Goal: Information Seeking & Learning: Learn about a topic

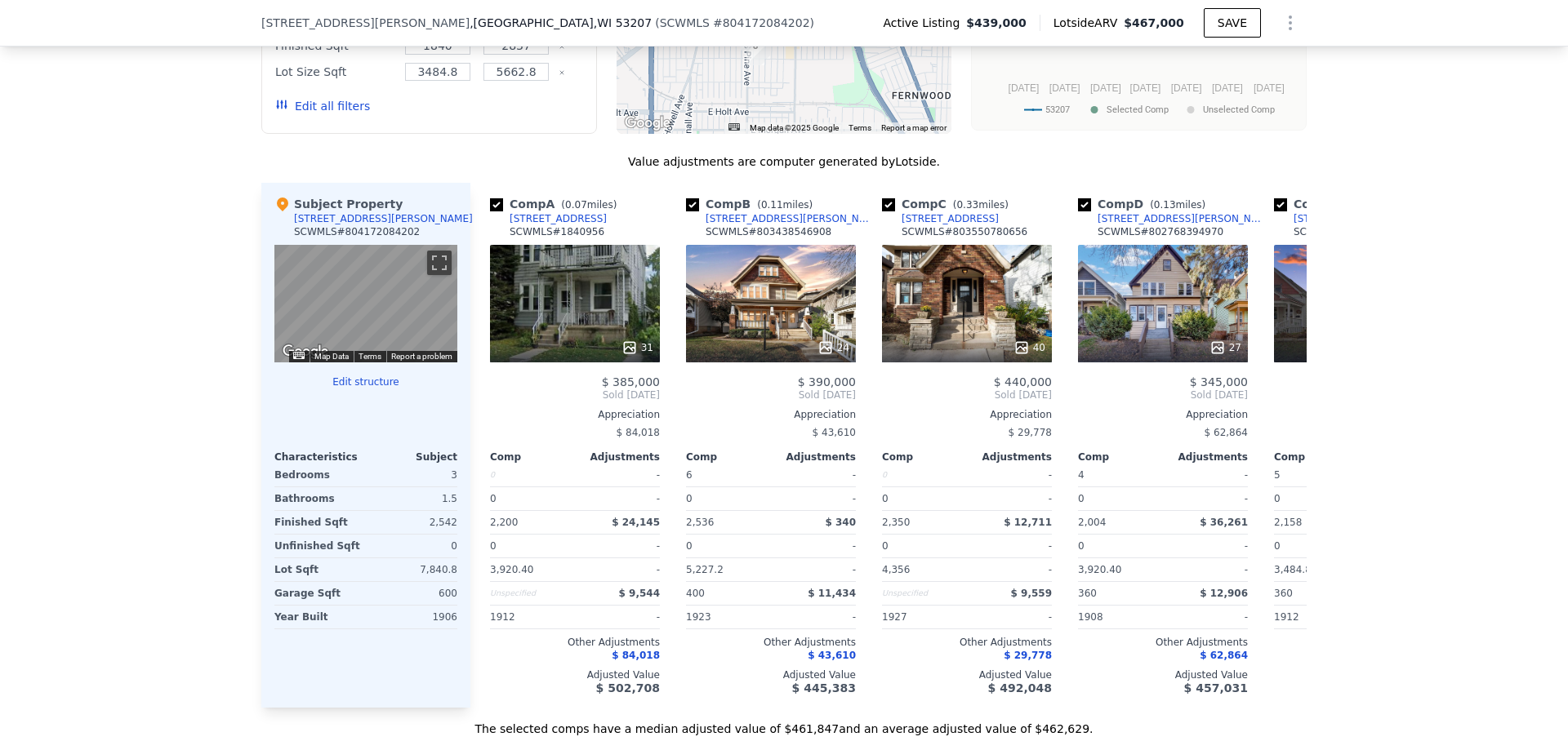
scroll to position [1464, 0]
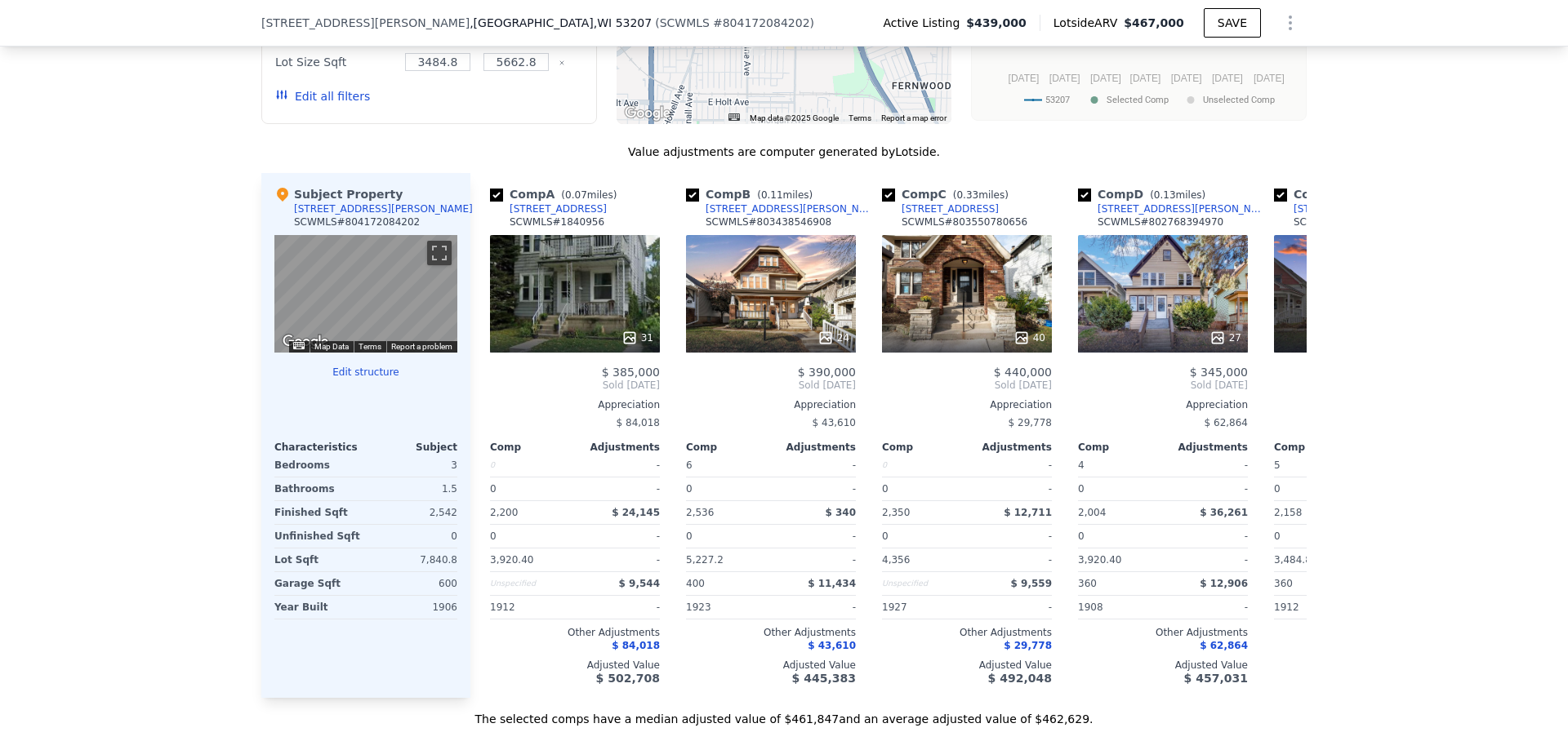
click at [629, 725] on div "The selected comps have a median adjusted value of $461,847 and an average adju…" at bounding box center [784, 712] width 1045 height 29
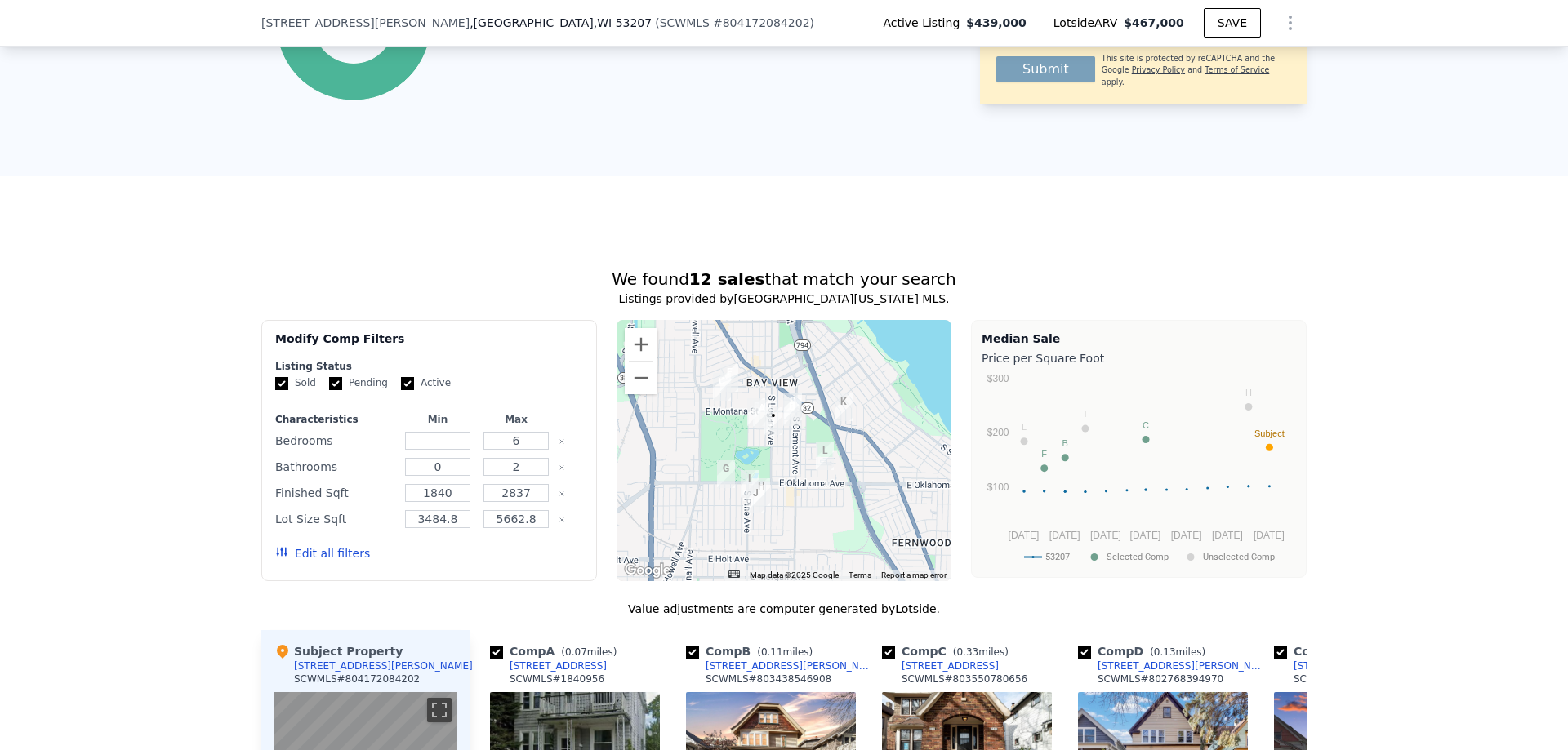
scroll to position [974, 0]
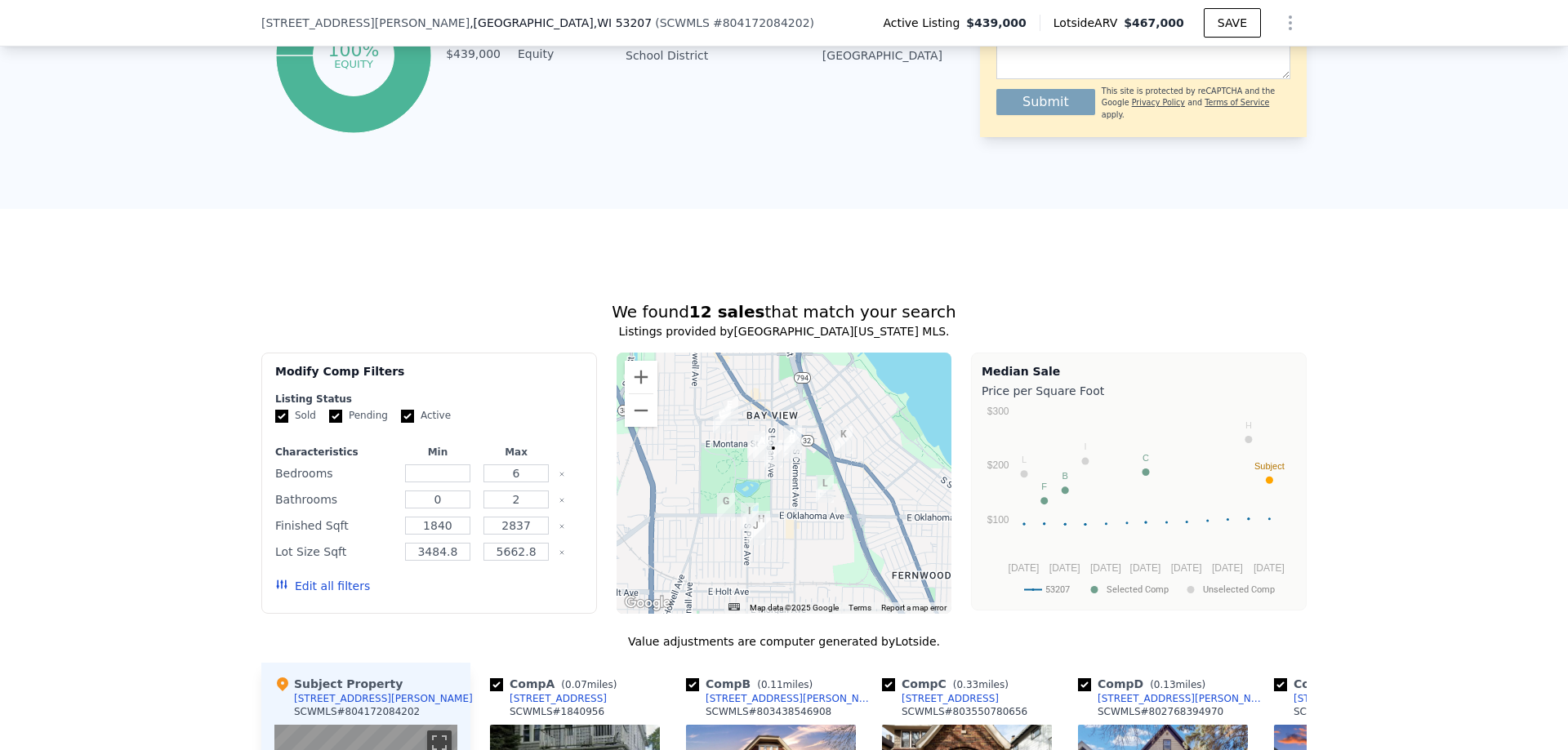
click at [318, 608] on div "Edit all filters" at bounding box center [323, 585] width 94 height 45
click at [319, 595] on button "Edit all filters" at bounding box center [323, 586] width 94 height 16
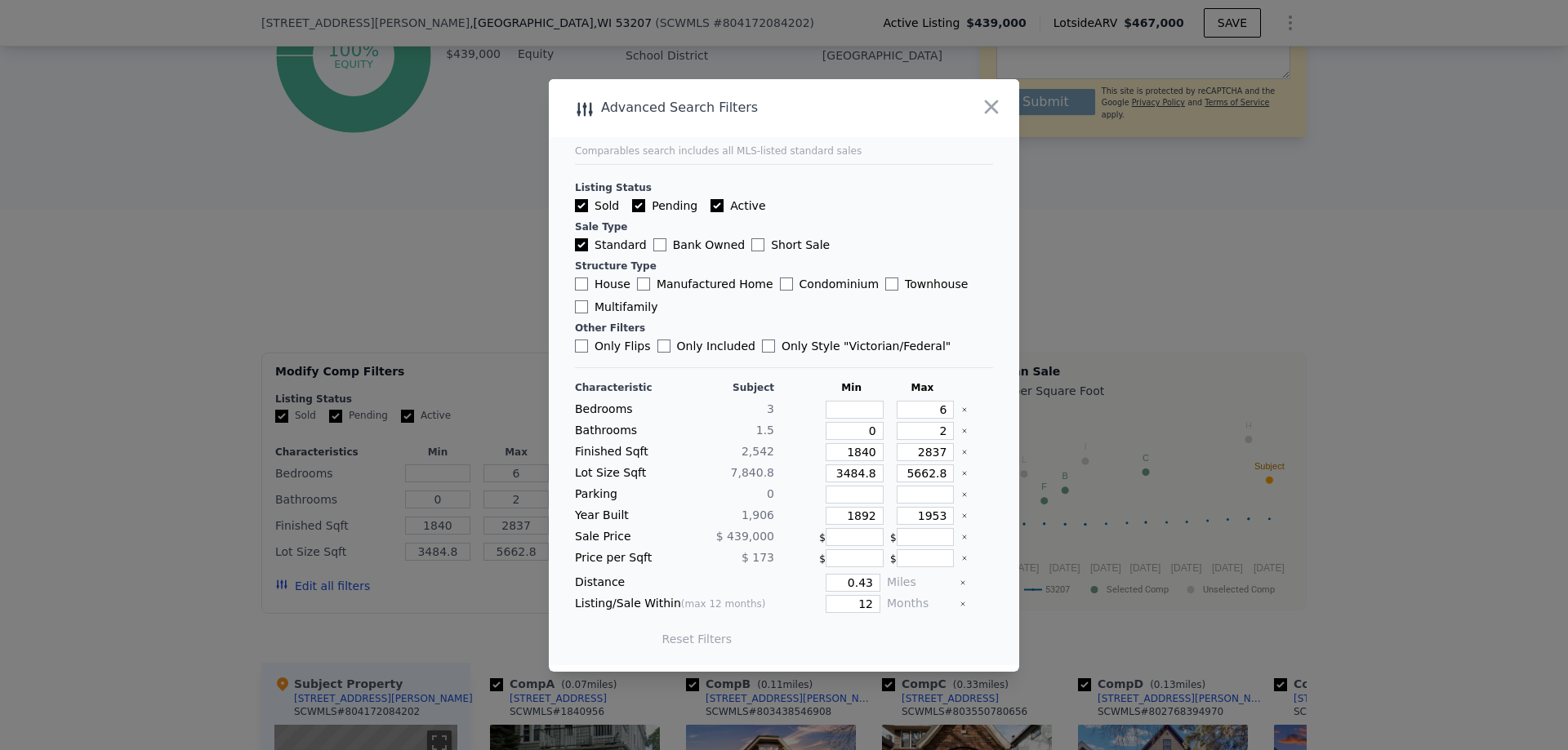
click at [456, 313] on div at bounding box center [784, 375] width 1568 height 750
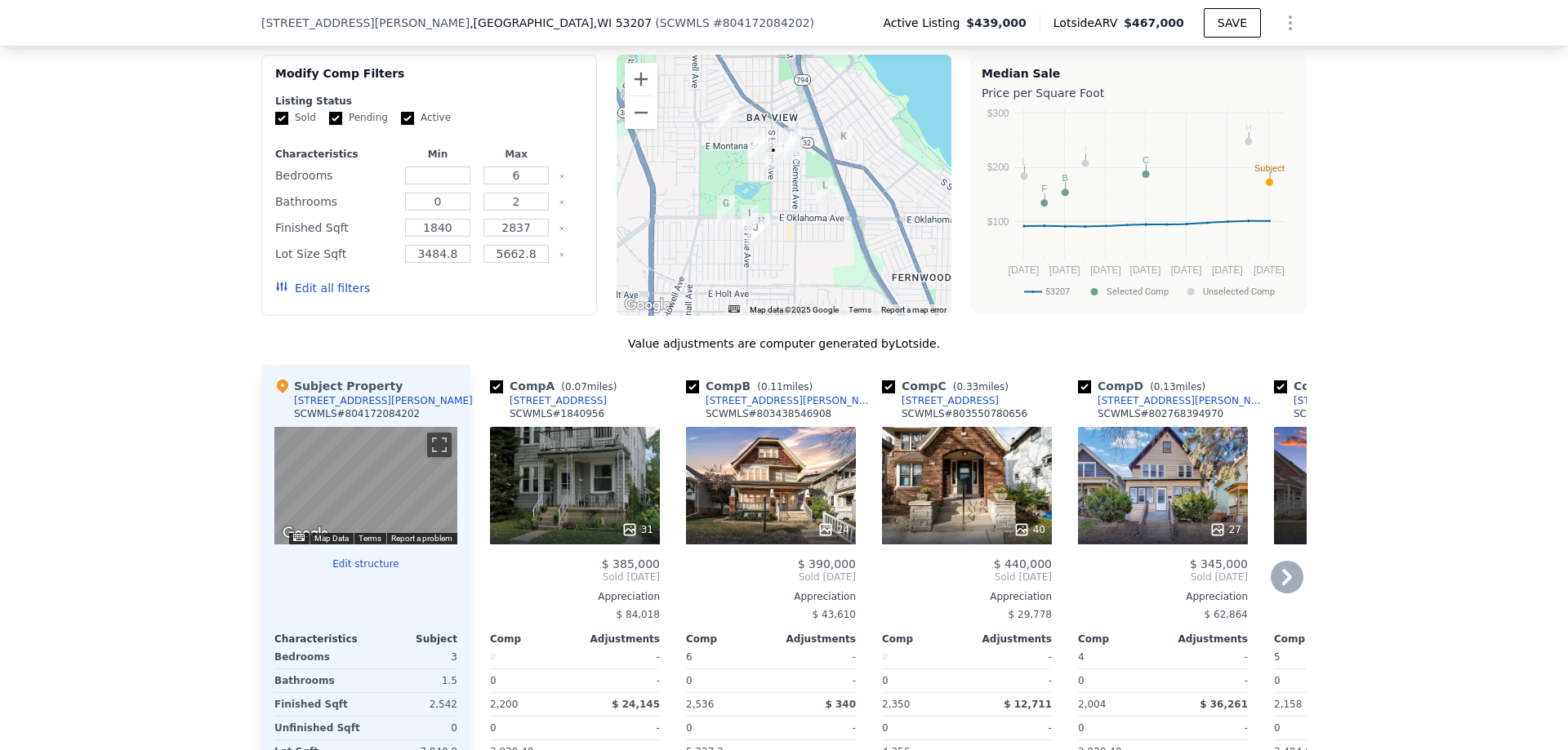
scroll to position [1301, 0]
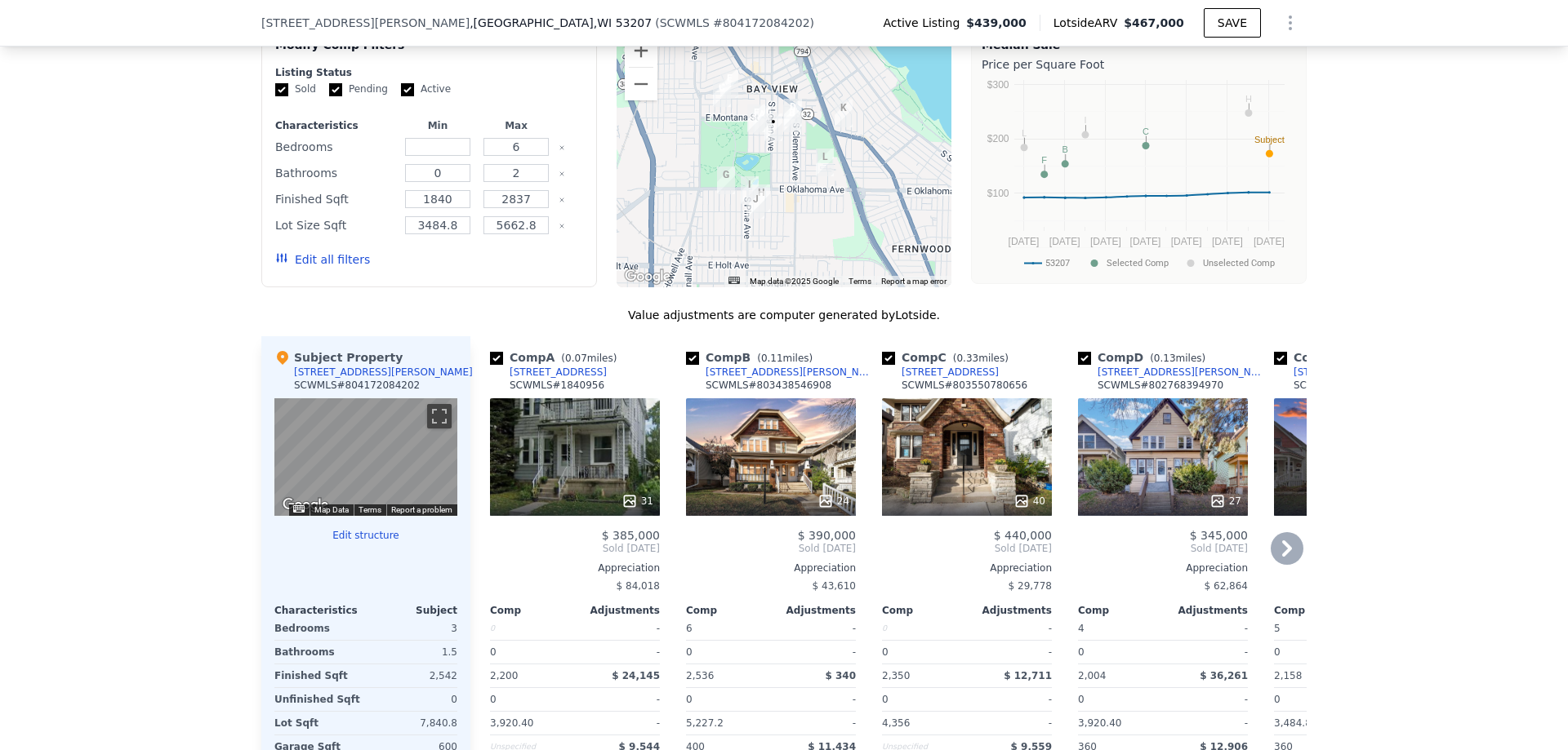
click at [1274, 554] on icon at bounding box center [1286, 548] width 33 height 33
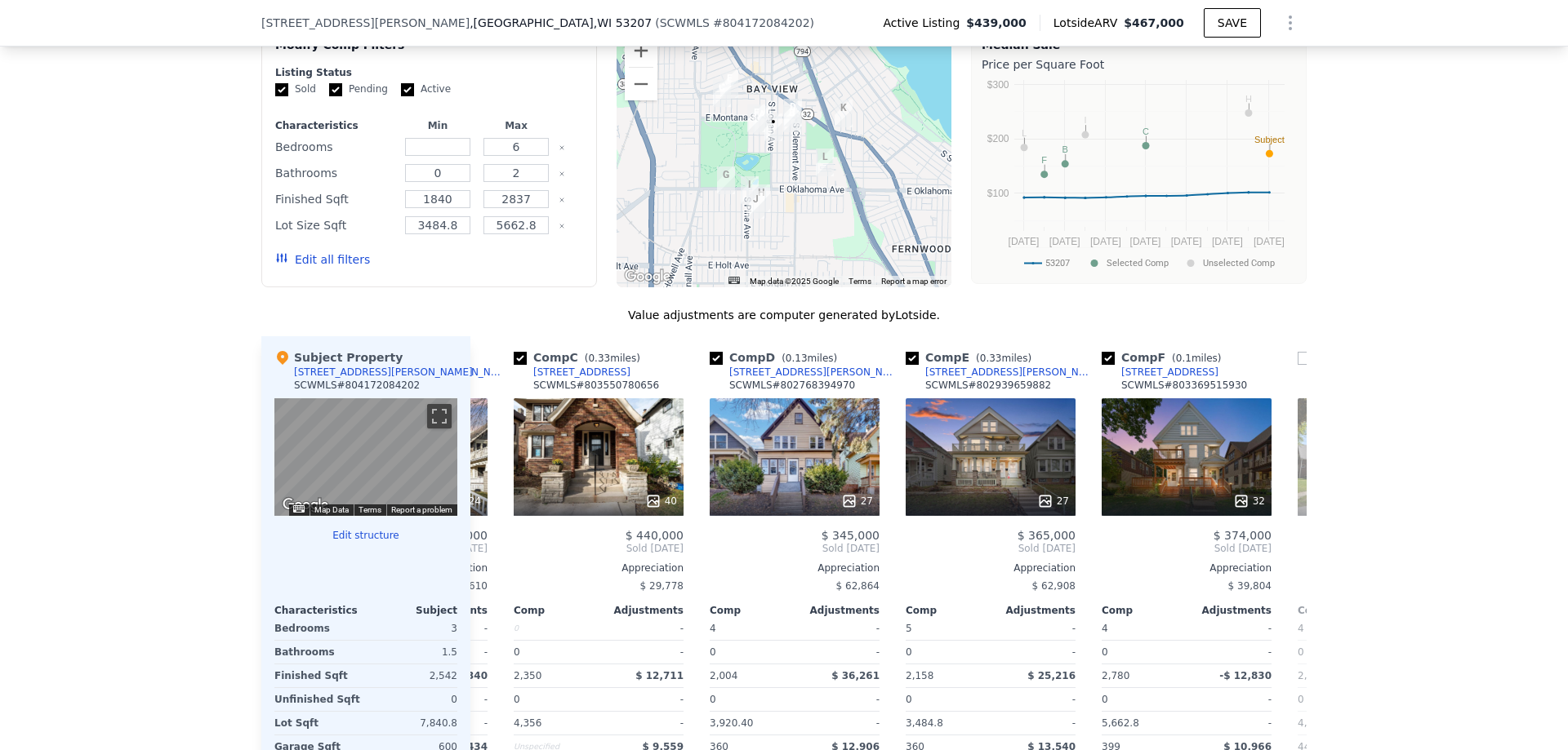
scroll to position [0, 392]
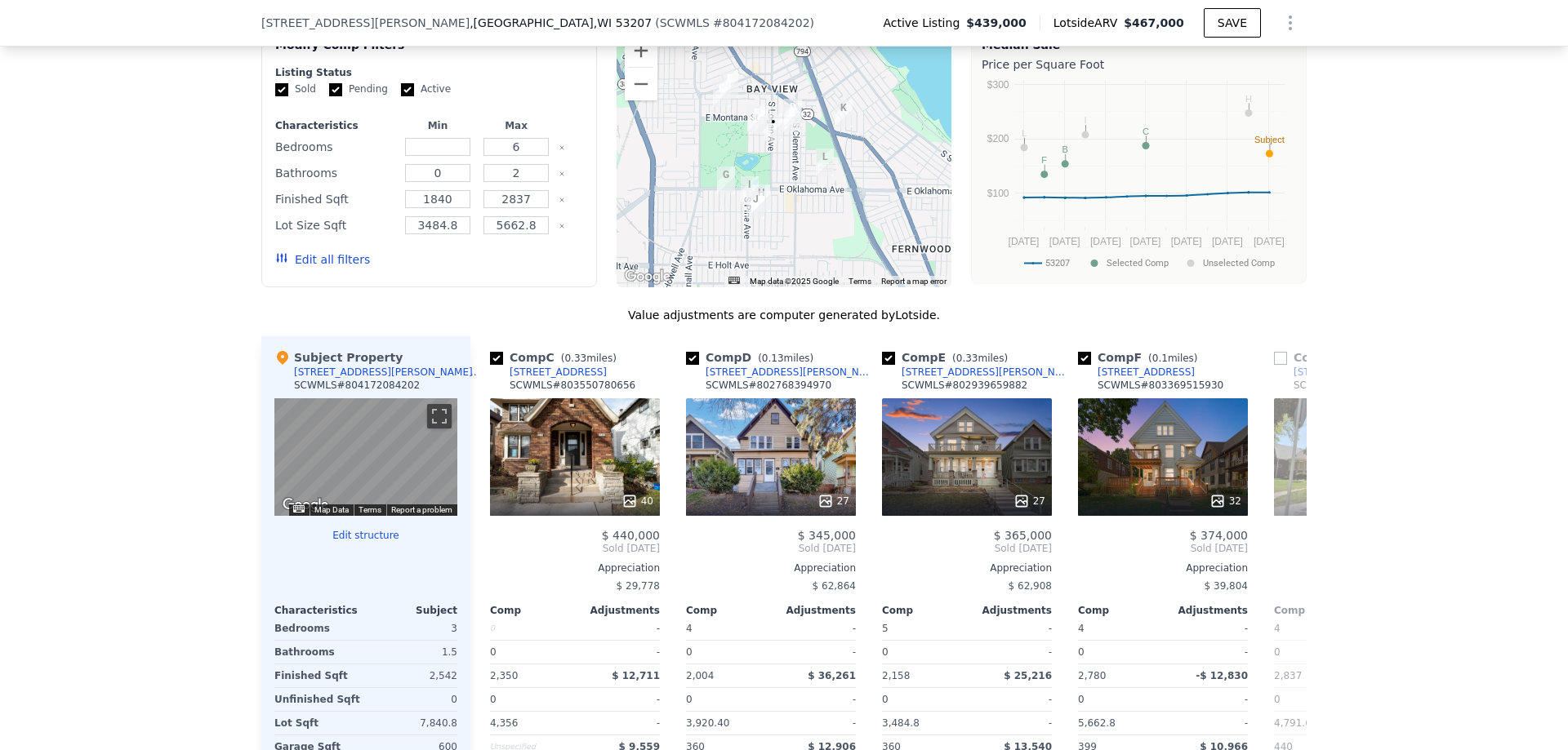
click at [1274, 554] on span "Sold [DATE]" at bounding box center [1359, 548] width 170 height 13
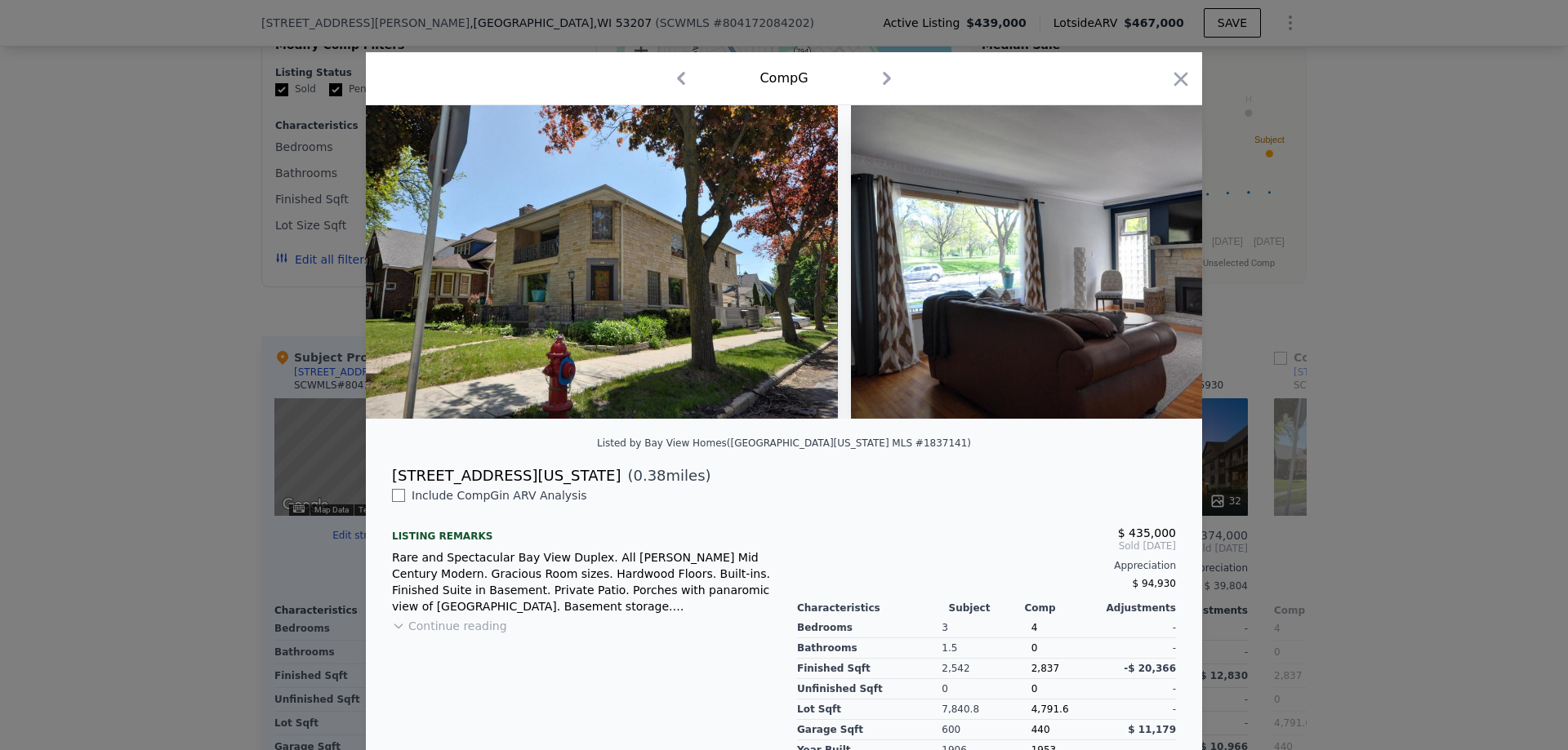
click at [1274, 554] on div at bounding box center [784, 375] width 1568 height 750
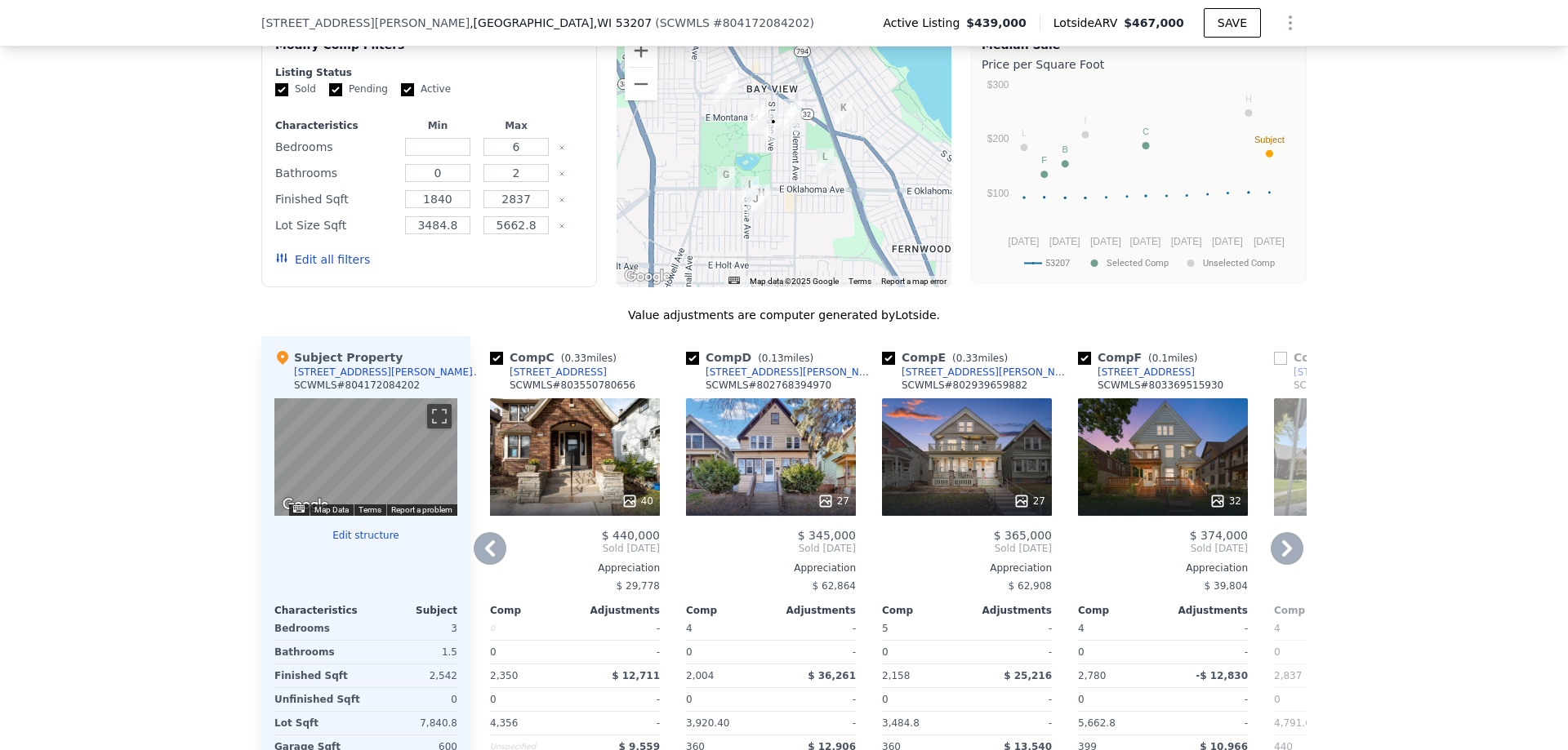
click at [142, 383] on div "We found 12 sales that match your search Listings provided by South Central [US…" at bounding box center [784, 422] width 1568 height 936
